Goal: Obtain resource: Download file/media

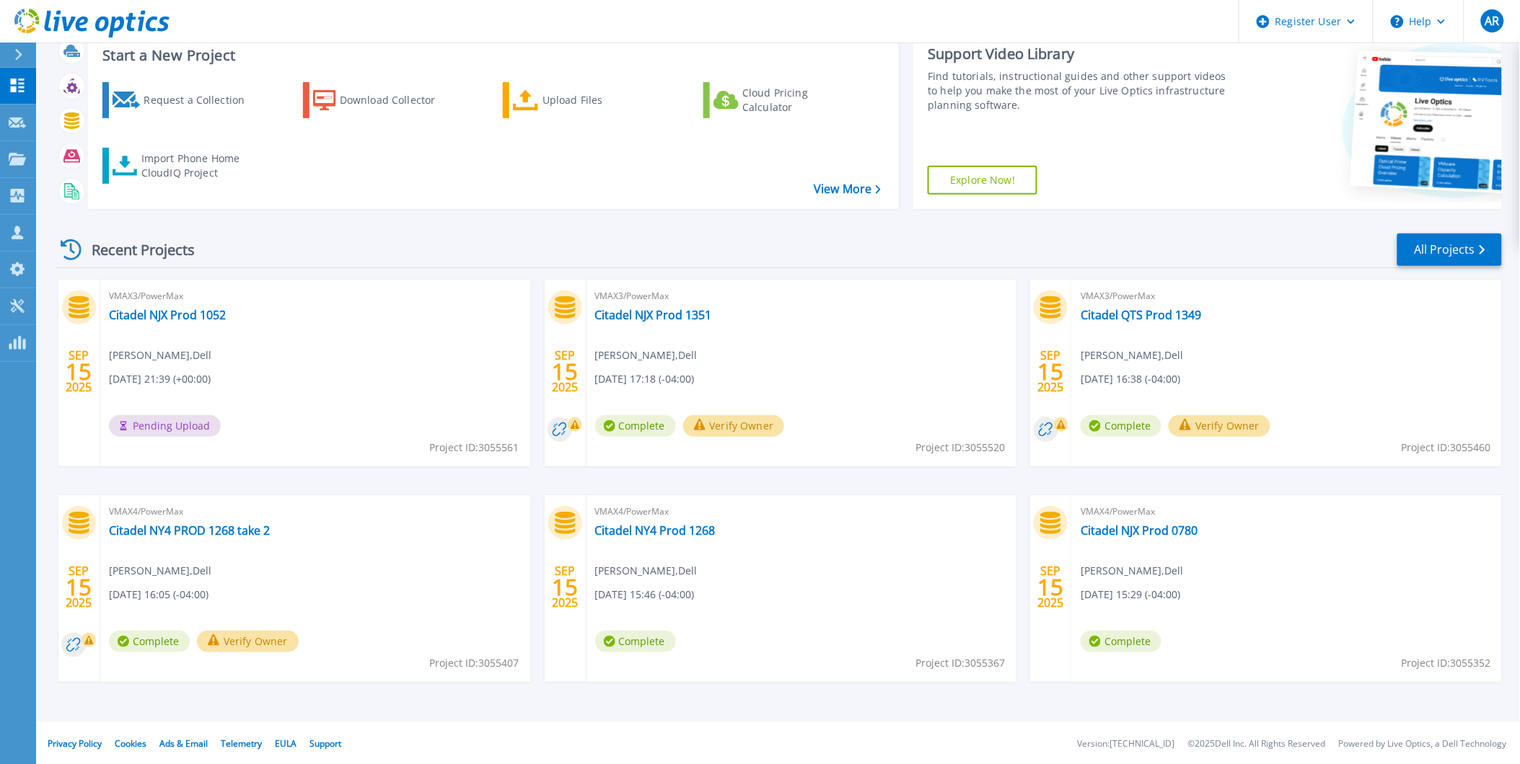
scroll to position [95, 0]
click at [1171, 317] on link "Citadel QTS Prod 1349" at bounding box center [1140, 313] width 120 height 14
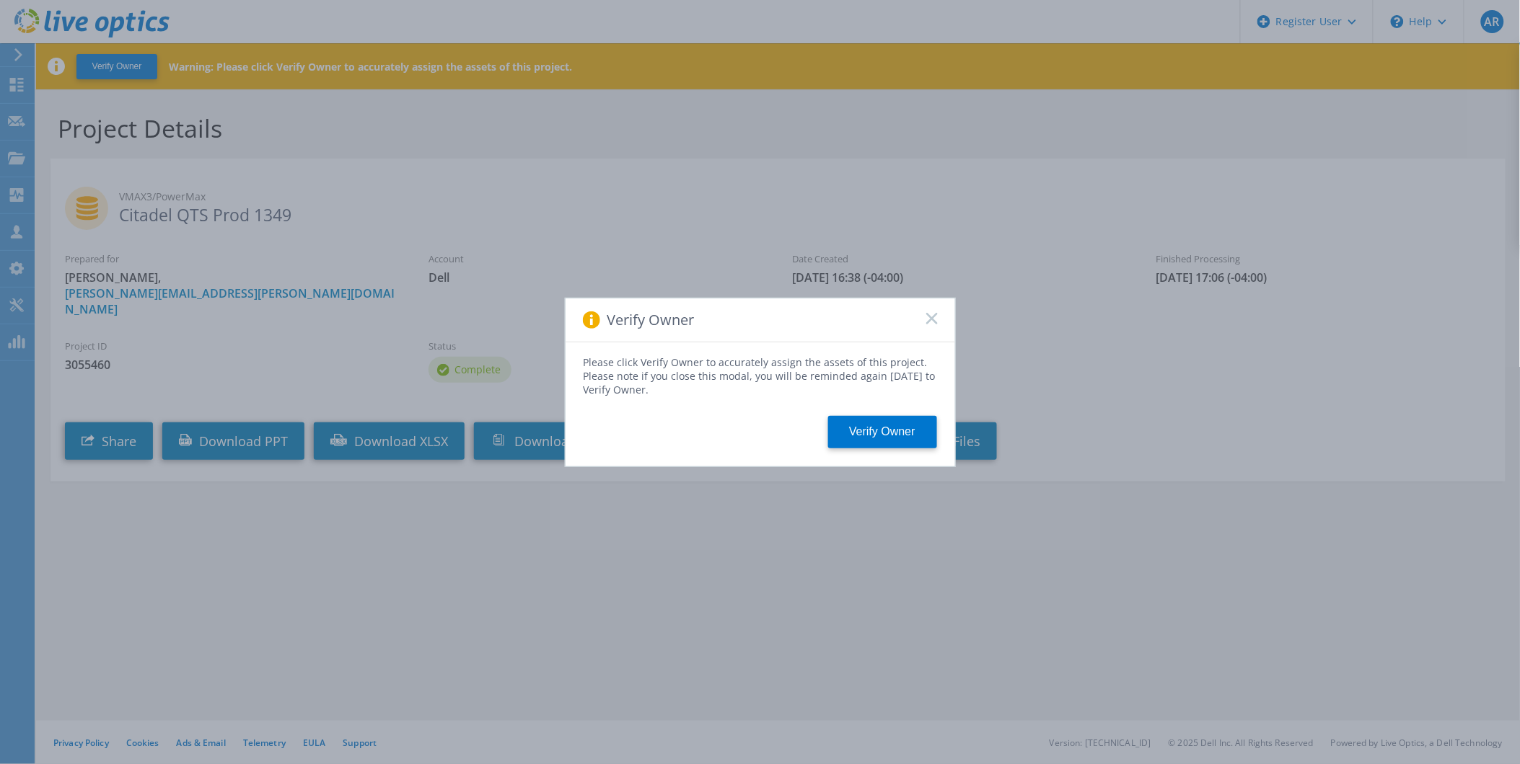
click at [932, 318] on rect at bounding box center [931, 318] width 12 height 12
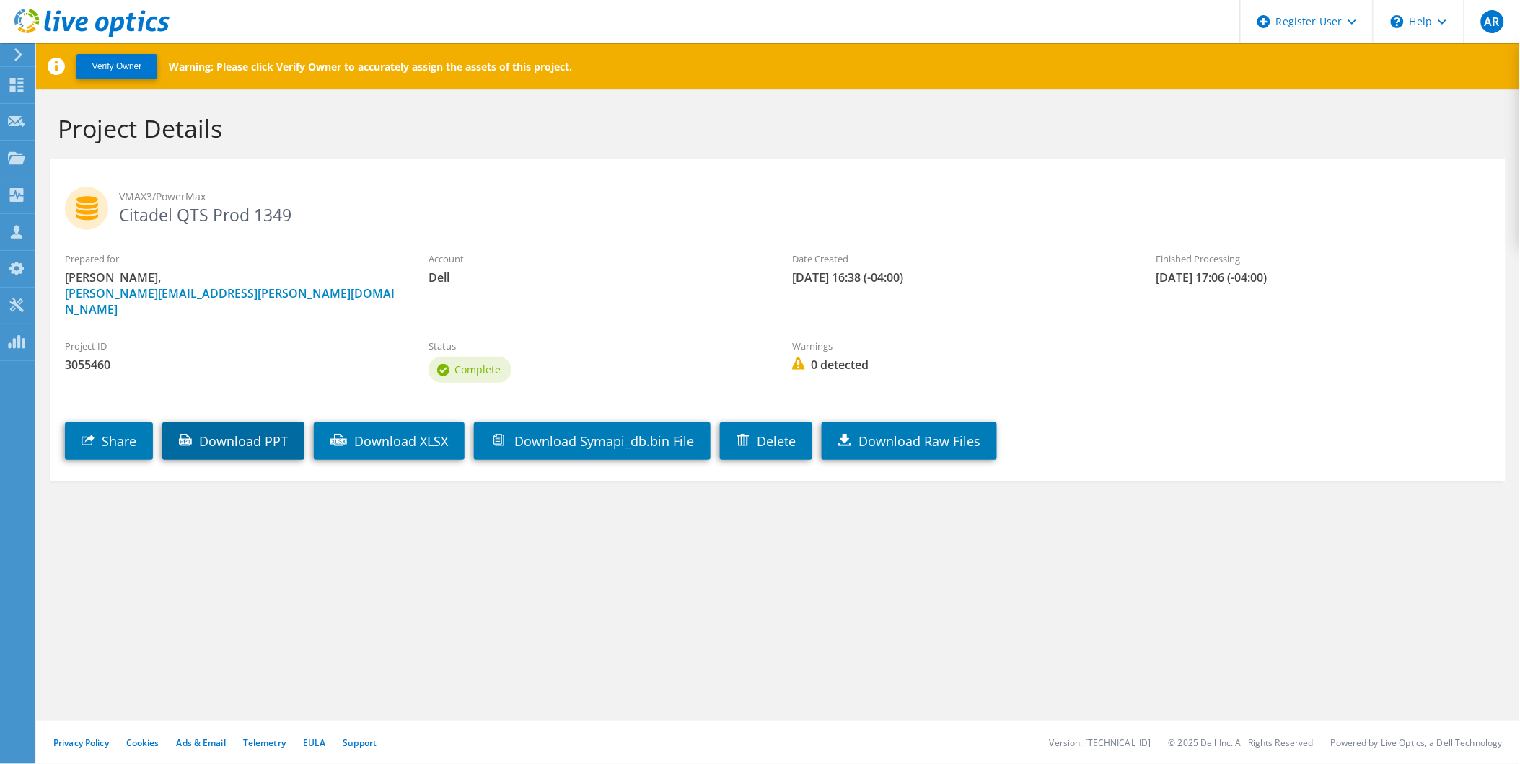
click at [248, 431] on link "Download PPT" at bounding box center [233, 442] width 142 height 38
click at [11, 80] on use at bounding box center [17, 85] width 14 height 14
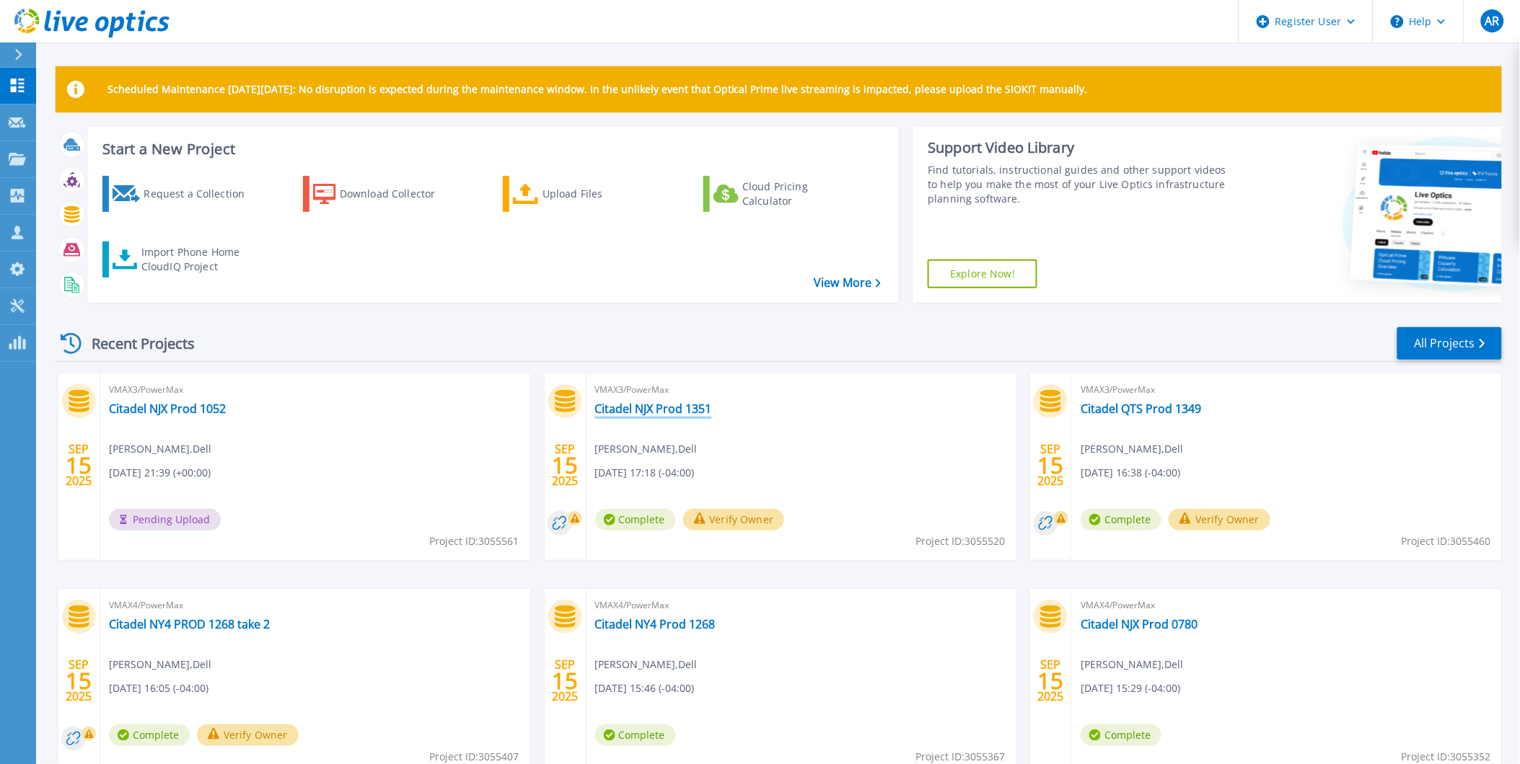
click at [669, 412] on link "Citadel NJX Prod 1351" at bounding box center [653, 409] width 117 height 14
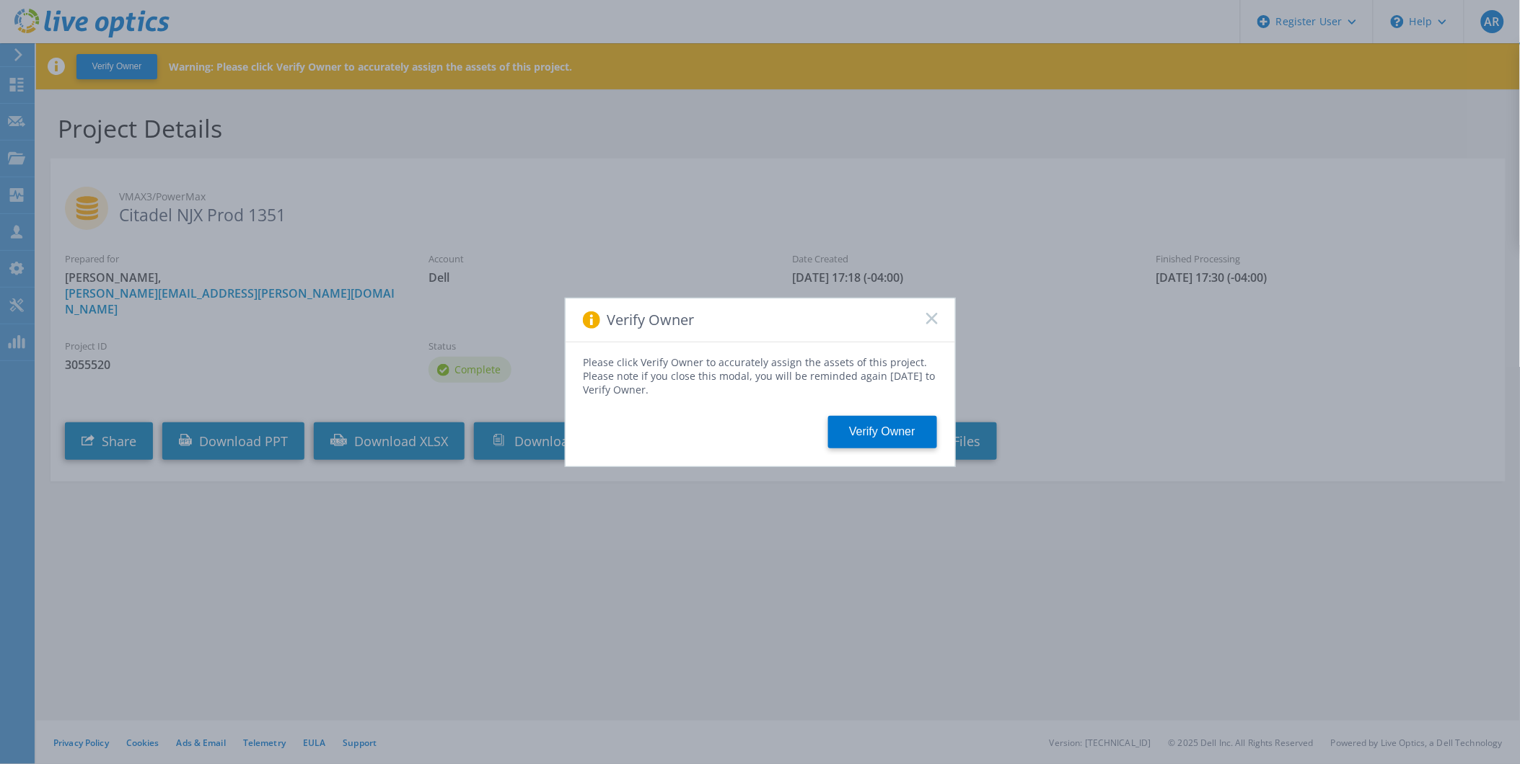
click at [932, 321] on icon at bounding box center [932, 319] width 12 height 12
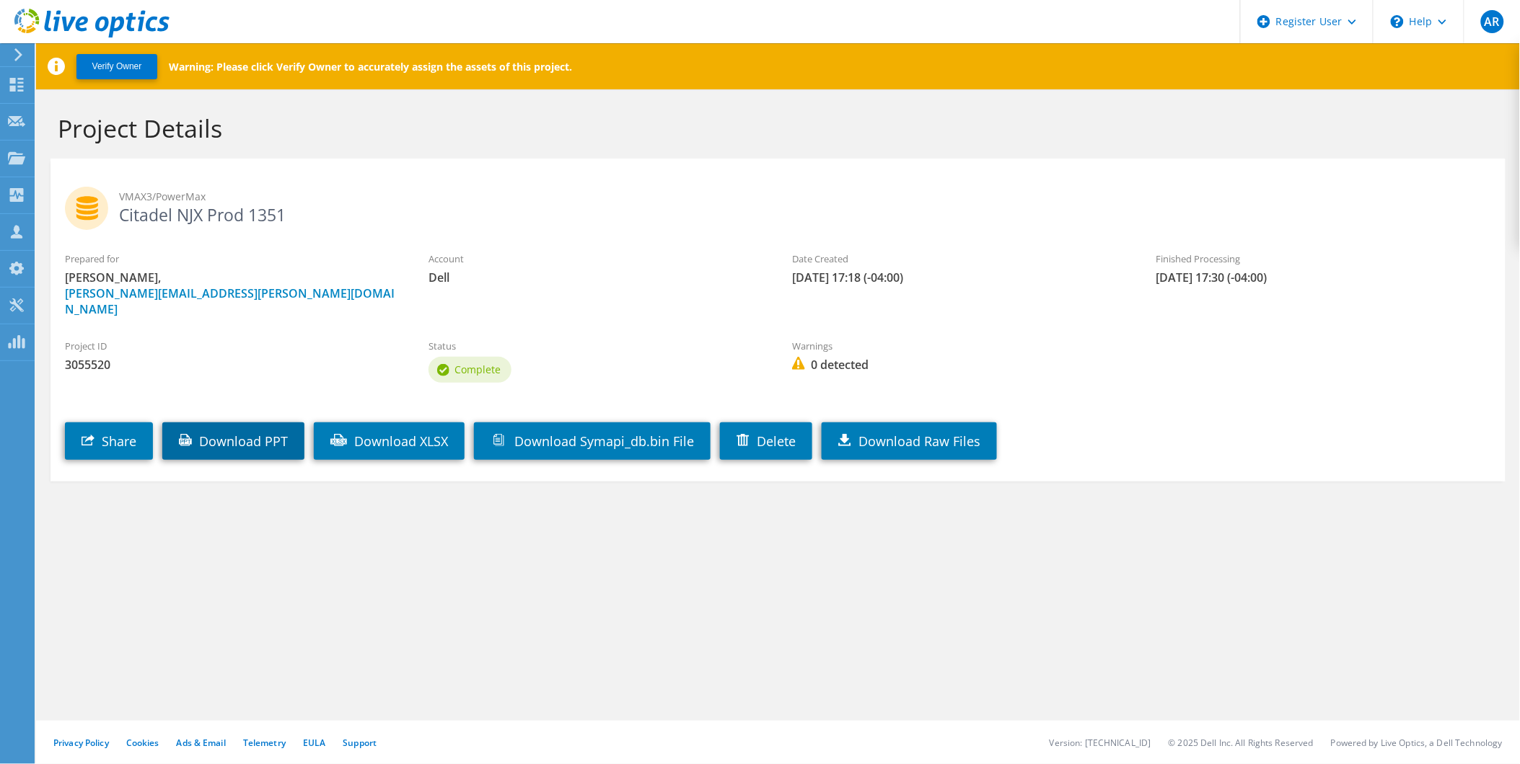
click at [227, 434] on link "Download PPT" at bounding box center [233, 442] width 142 height 38
click at [19, 82] on use at bounding box center [17, 85] width 14 height 14
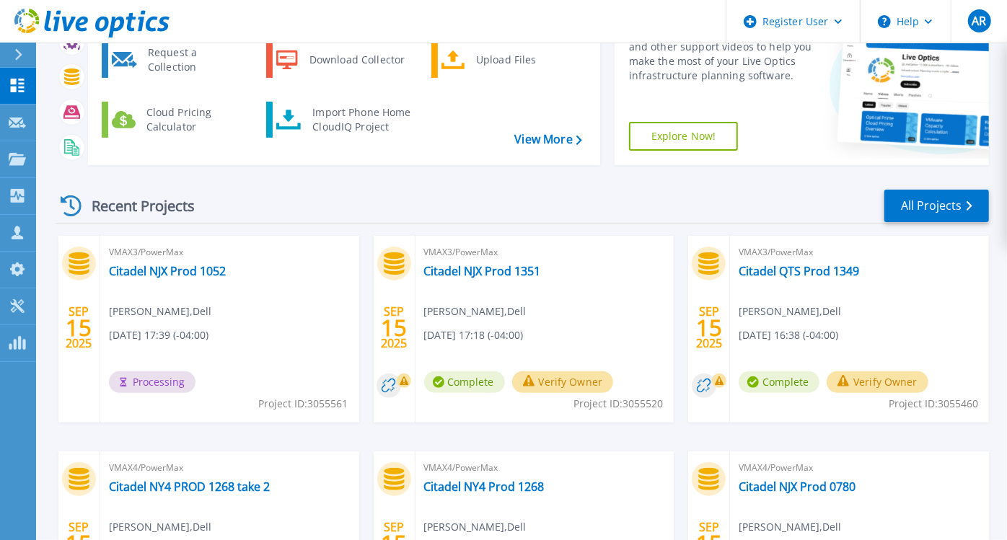
scroll to position [160, 0]
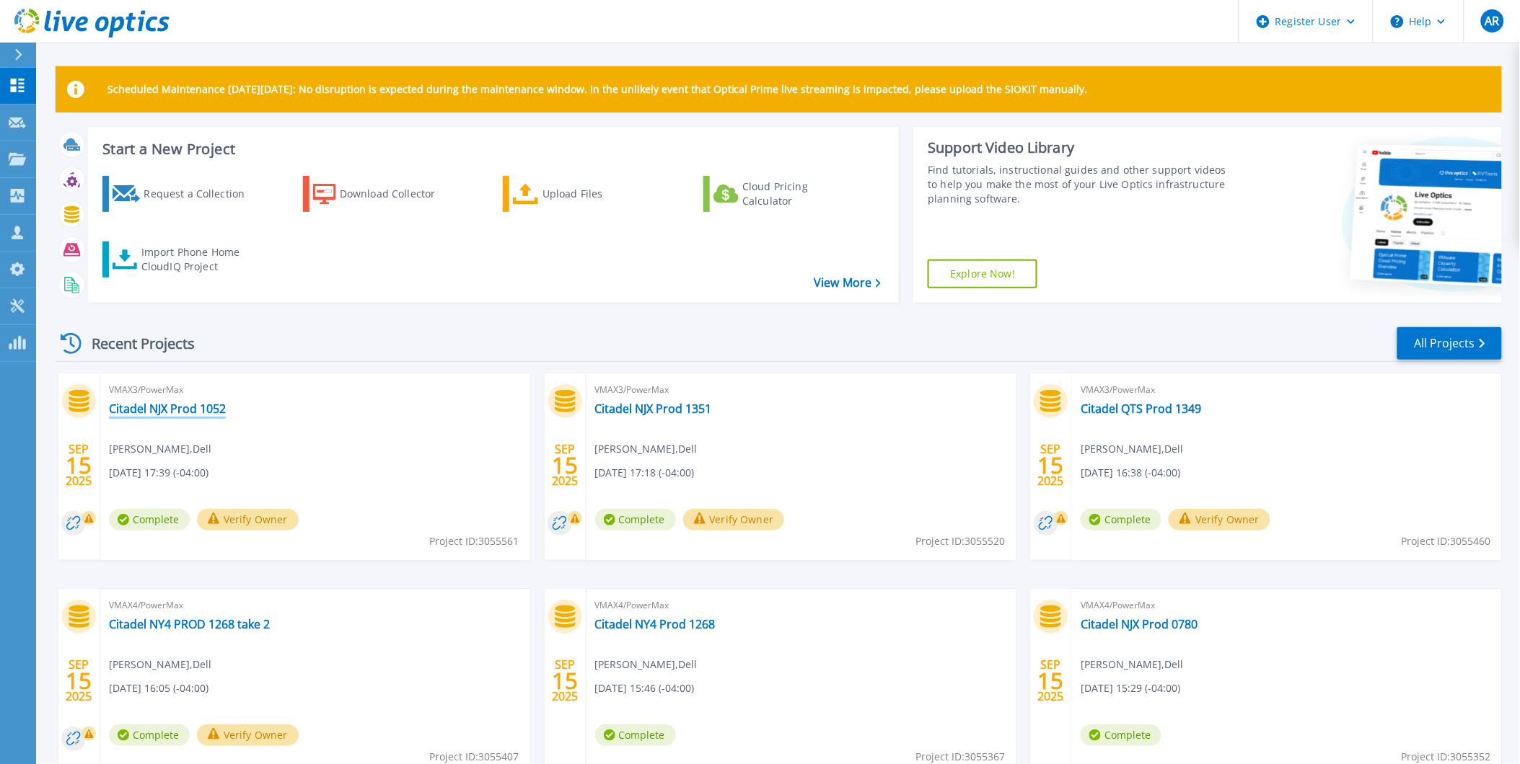
click at [191, 412] on link "Citadel NJX Prod 1052" at bounding box center [167, 409] width 117 height 14
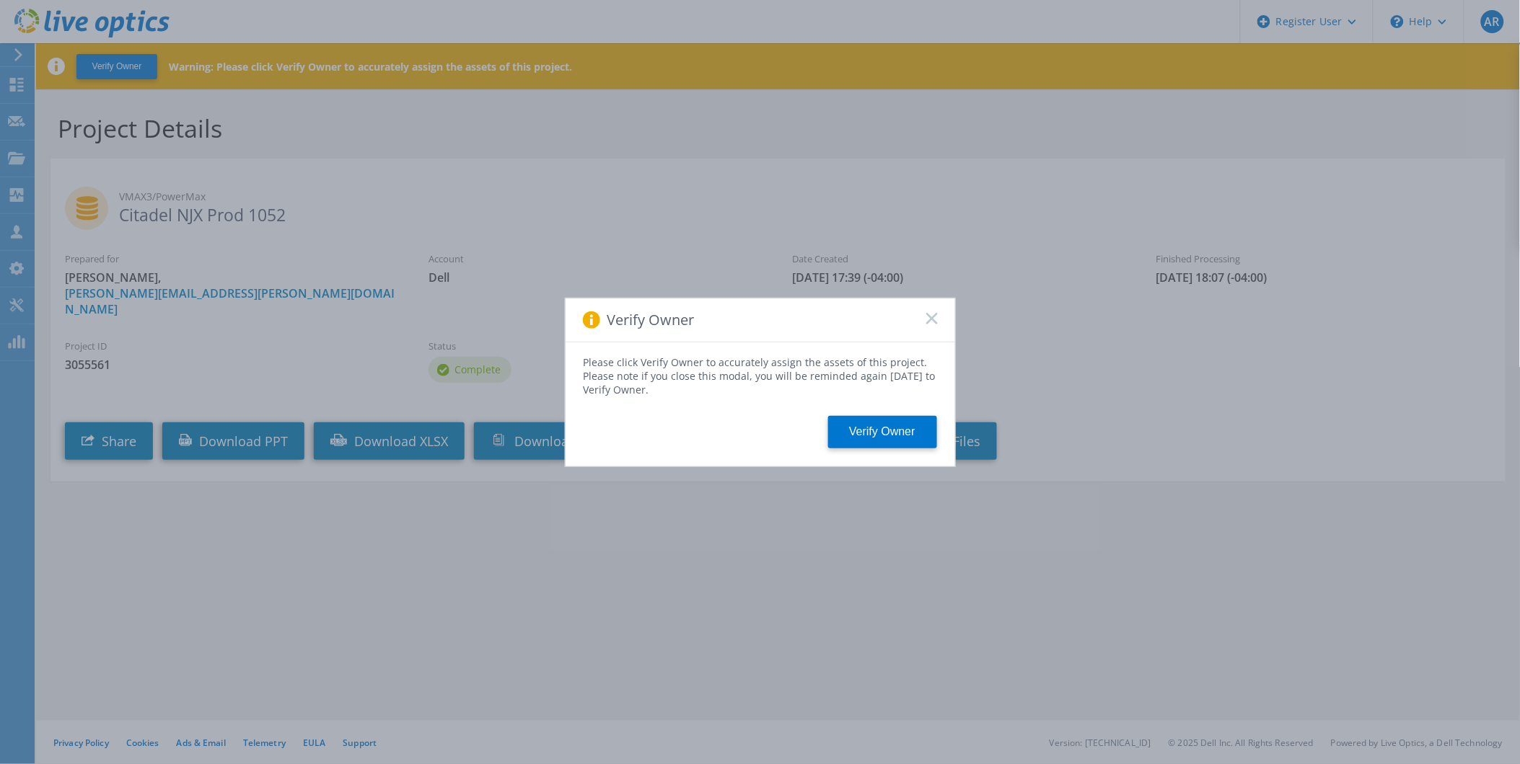
click at [930, 315] on icon at bounding box center [932, 319] width 12 height 12
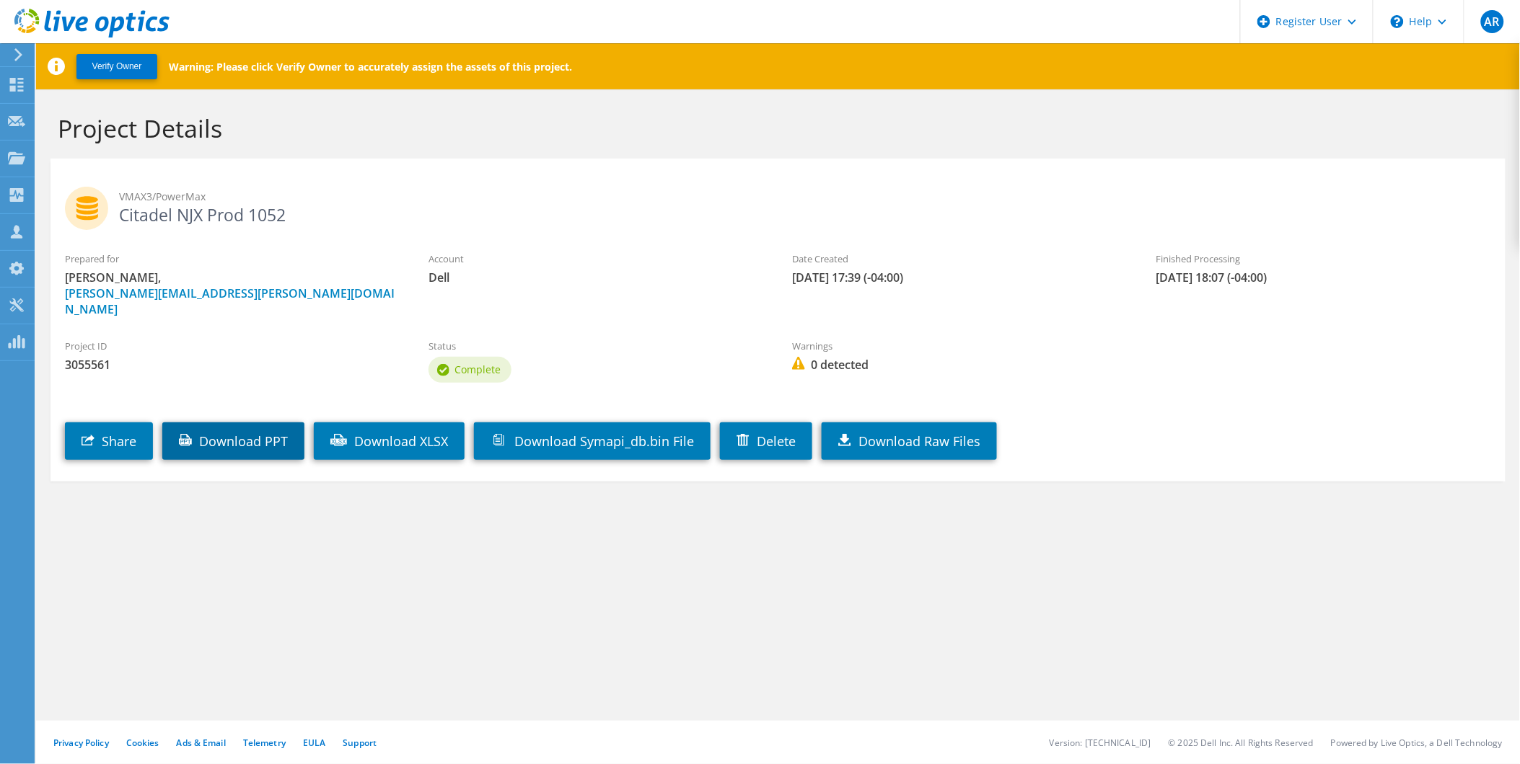
click at [215, 436] on link "Download PPT" at bounding box center [233, 442] width 142 height 38
